Goal: Ask a question

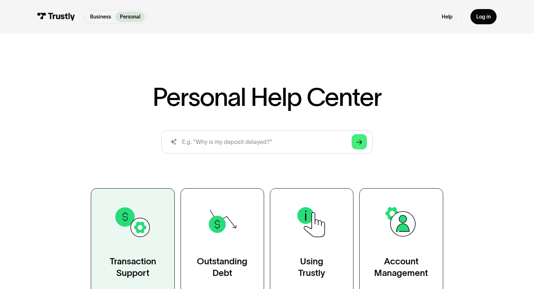
click at [117, 239] on img at bounding box center [133, 222] width 38 height 38
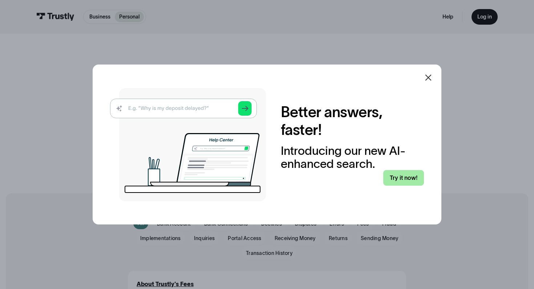
click at [416, 179] on link "Try it now!" at bounding box center [403, 177] width 40 height 15
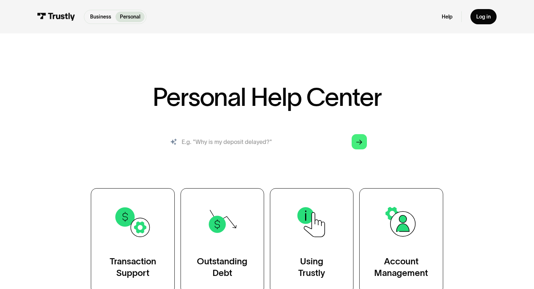
click at [288, 137] on input "search" at bounding box center [266, 141] width 211 height 23
type input "why won't it let me tr"
click at [488, 12] on link "Log in" at bounding box center [483, 16] width 26 height 15
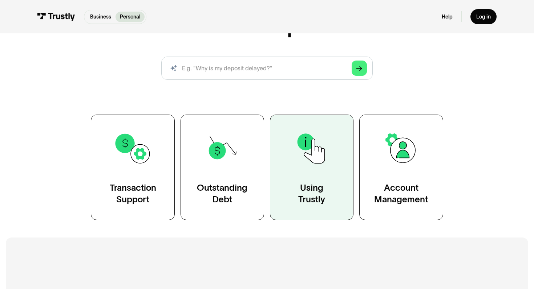
scroll to position [68, 0]
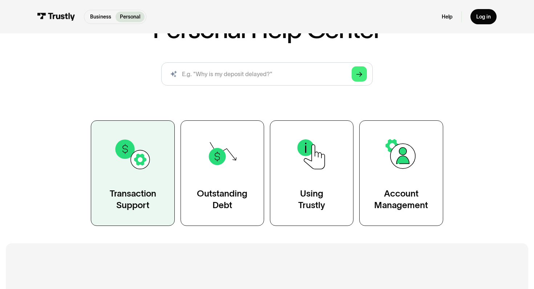
click at [138, 179] on link "Transaction Support" at bounding box center [132, 174] width 83 height 106
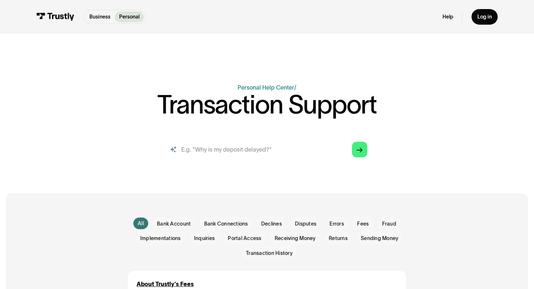
click at [185, 150] on input "search" at bounding box center [267, 150] width 212 height 24
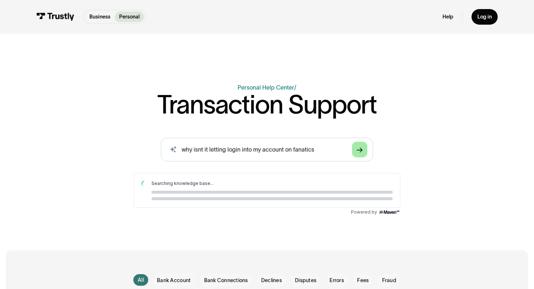
click at [357, 151] on icon "Arrow Right" at bounding box center [359, 150] width 6 height 6
click at [320, 147] on input "why isnt it letting login into my account on fanatics" at bounding box center [267, 150] width 212 height 24
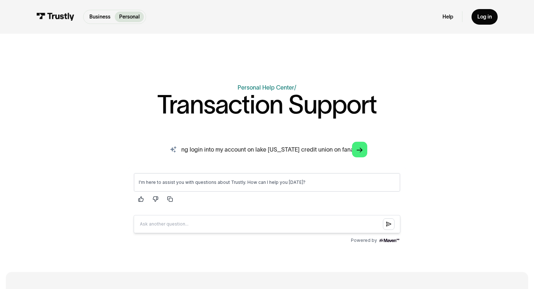
scroll to position [0, 40]
type input "why isnt it letting login into my account on lake michigan credit union on fana…"
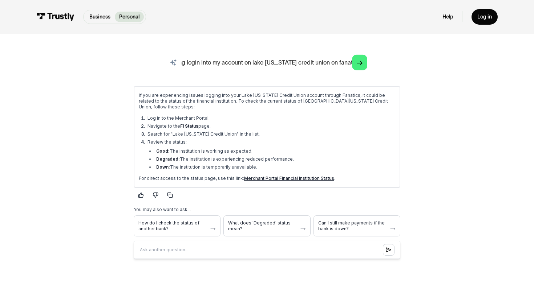
scroll to position [93, 0]
